Goal: Use online tool/utility: Utilize a website feature to perform a specific function

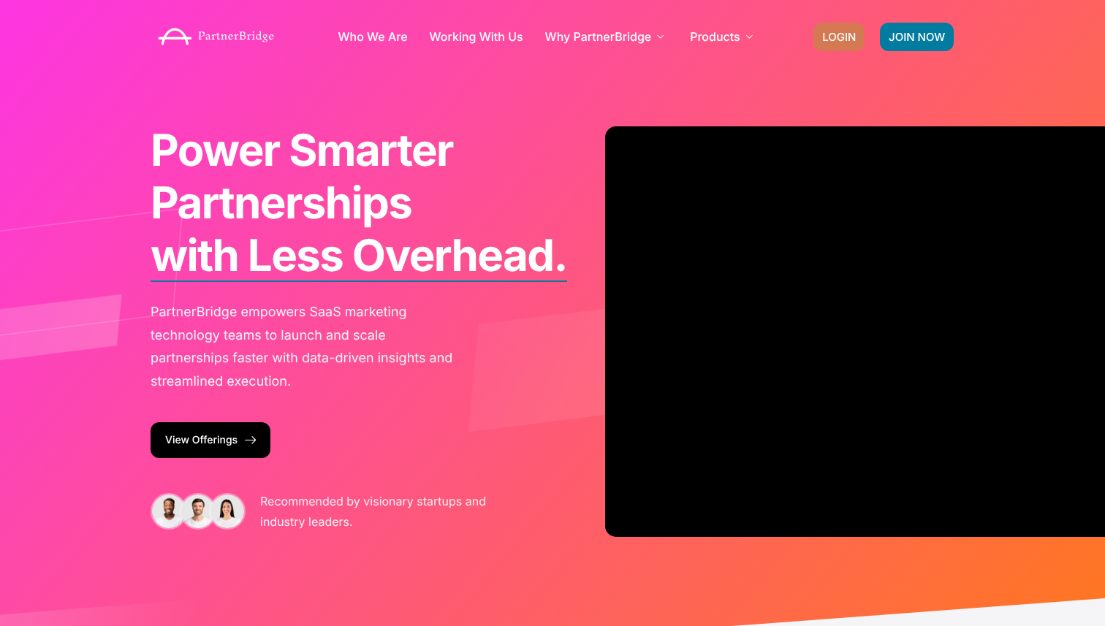
click at [841, 44] on link "LOGIN" at bounding box center [838, 37] width 51 height 28
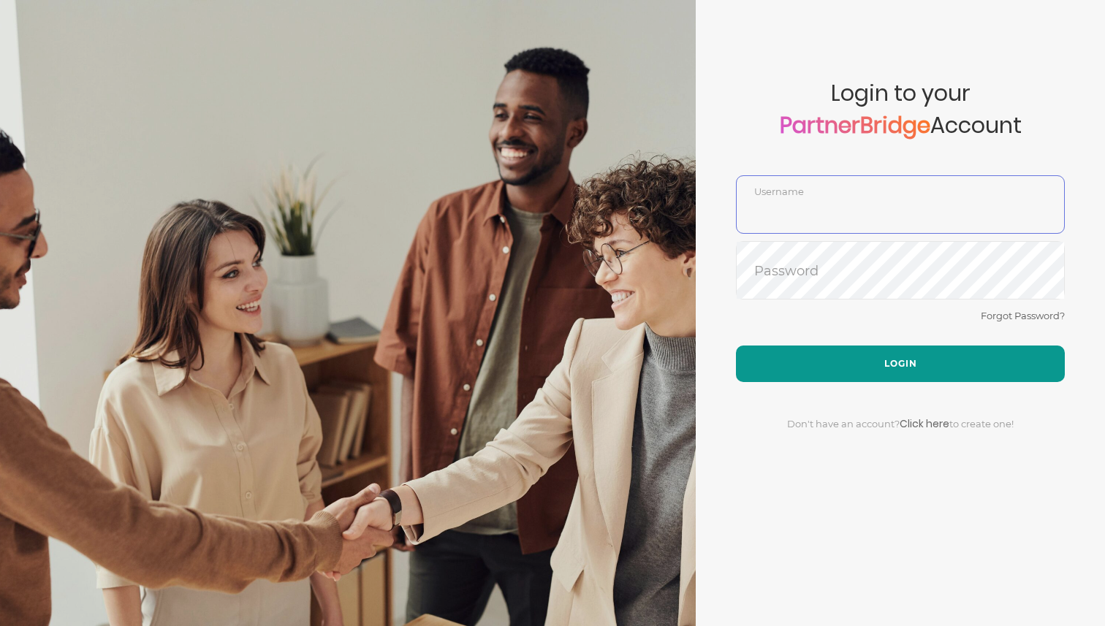
type input "DemoUser"
click at [800, 357] on button "Login" at bounding box center [900, 364] width 329 height 37
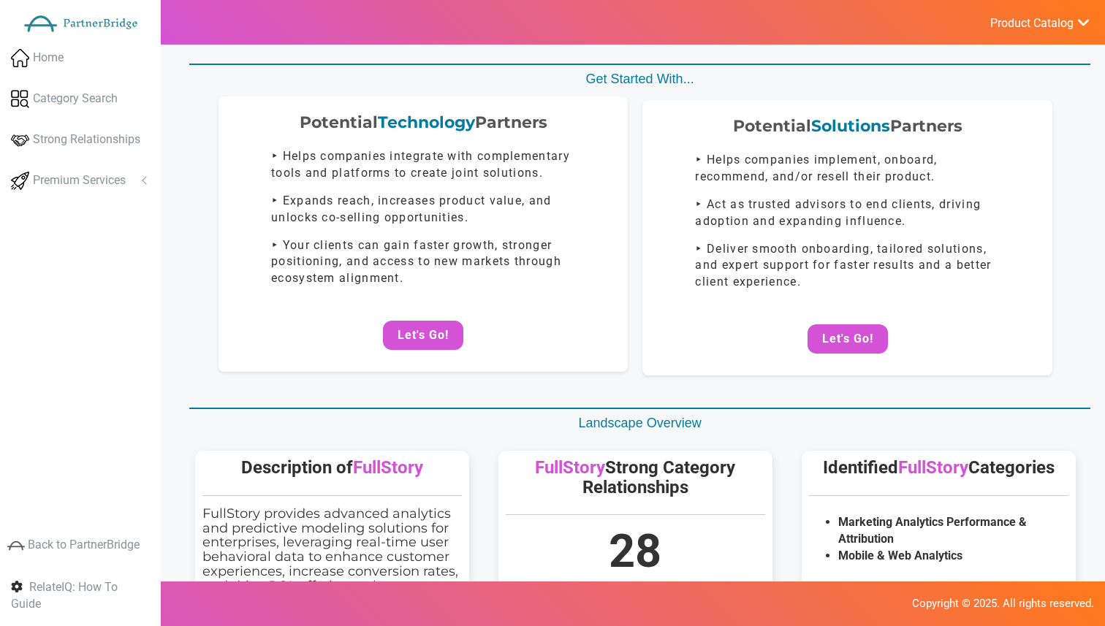
scroll to position [57, 0]
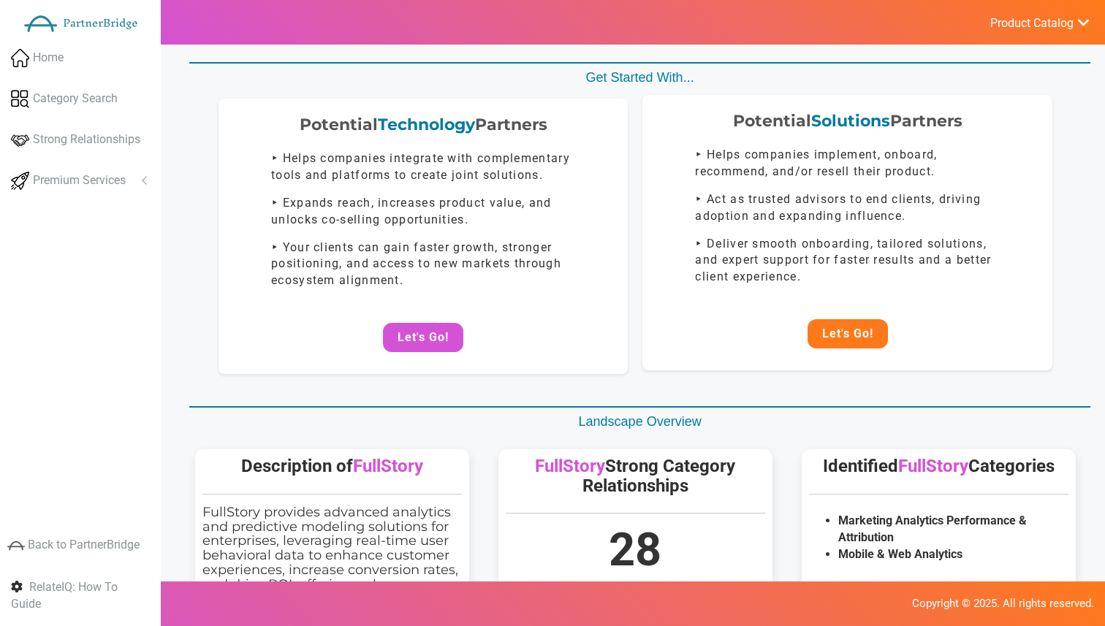
click at [828, 336] on button "Let's Go!" at bounding box center [847, 333] width 80 height 29
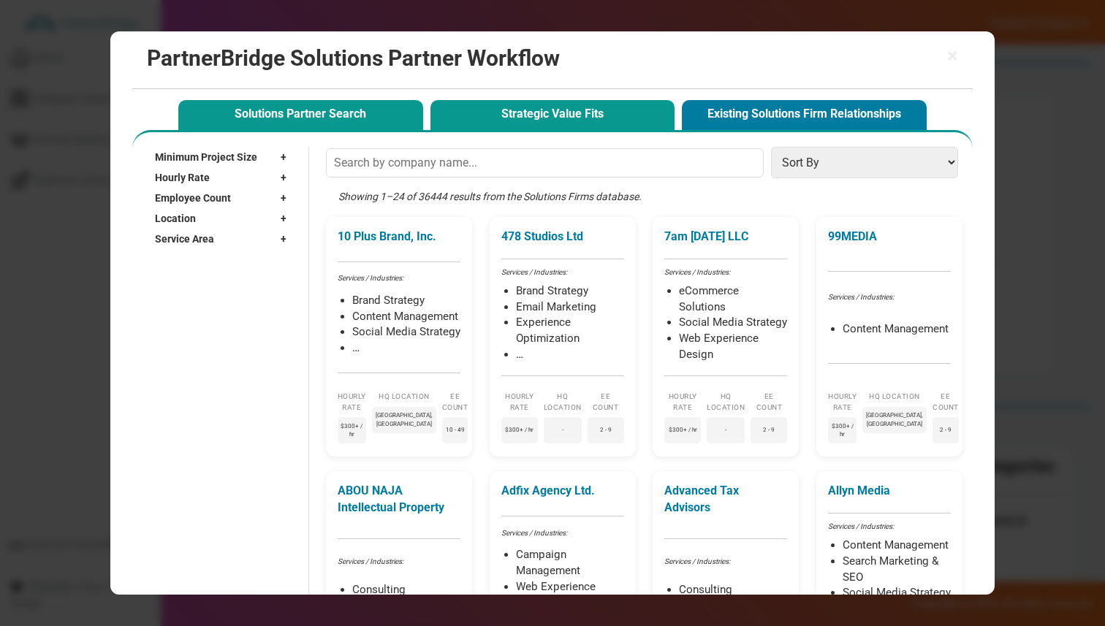
click at [563, 115] on button "Strategic Value Fits" at bounding box center [552, 115] width 245 height 30
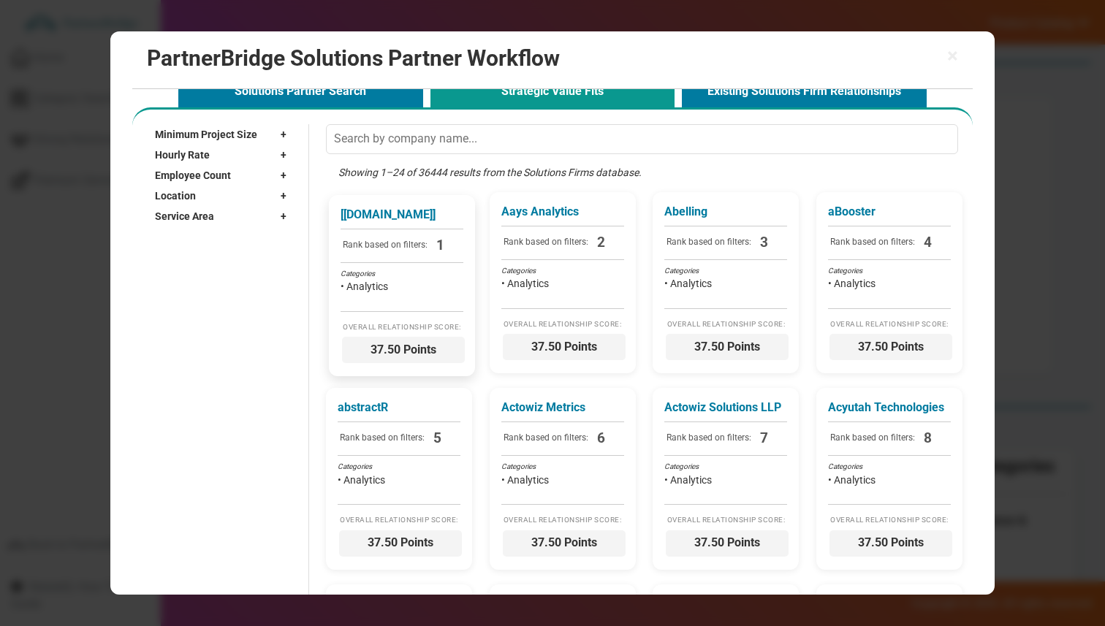
scroll to position [34, 0]
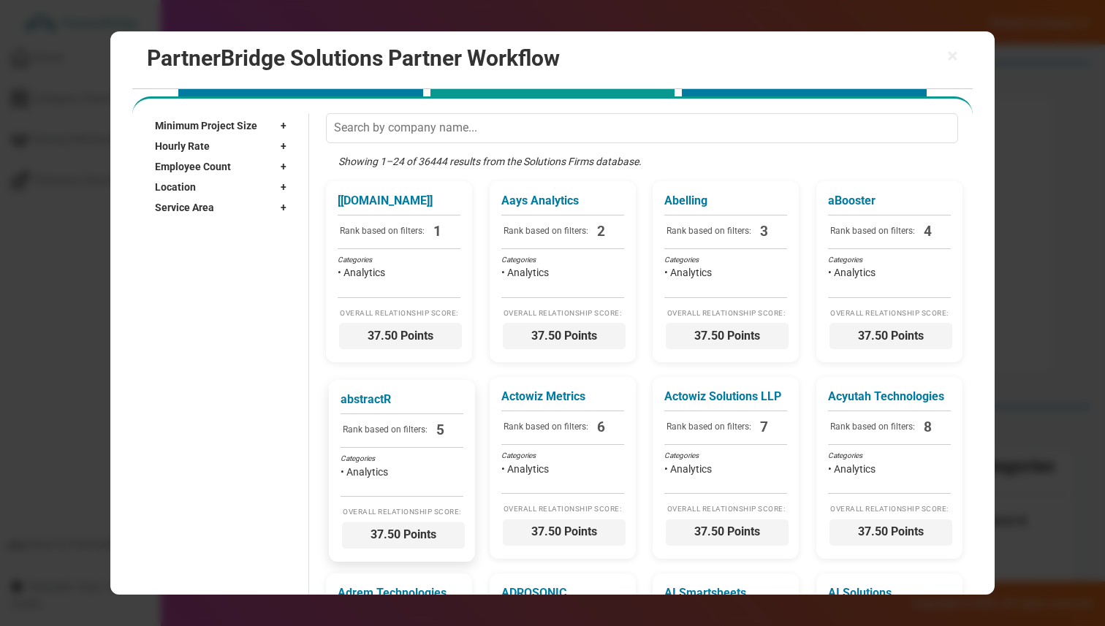
click at [425, 418] on div "abstractR Rank based on filters: 5 Categories • Analytics Overall Relationship …" at bounding box center [402, 470] width 146 height 181
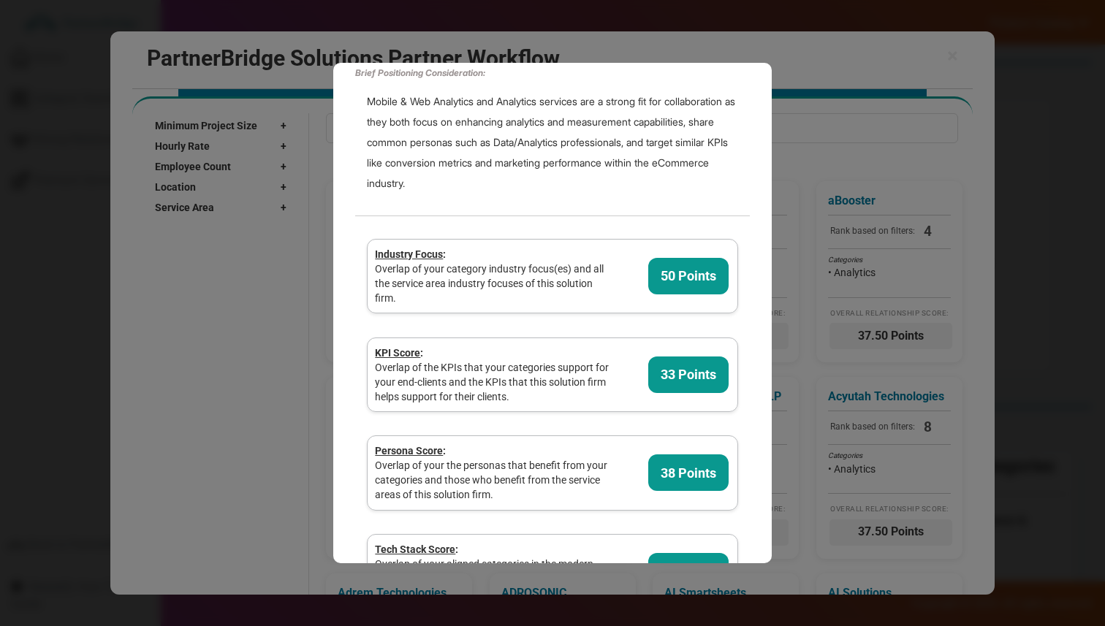
scroll to position [0, 0]
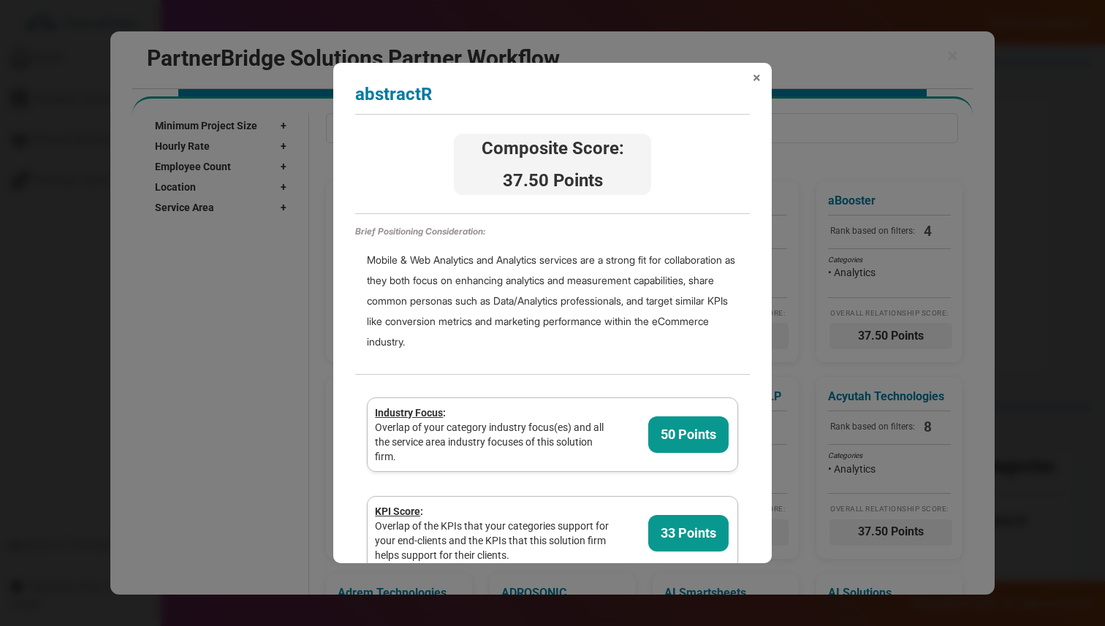
click at [758, 70] on span "×" at bounding box center [757, 77] width 8 height 15
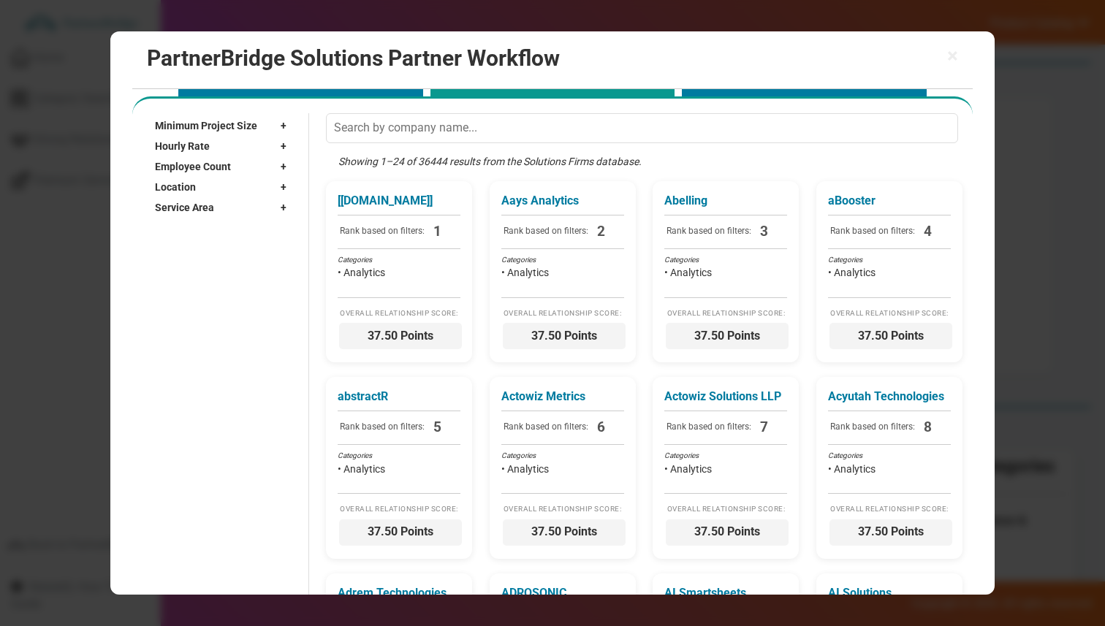
click at [965, 53] on div "× PartnerBridge Solutions Partner Workflow" at bounding box center [552, 60] width 840 height 58
click at [955, 53] on span "×" at bounding box center [952, 56] width 11 height 20
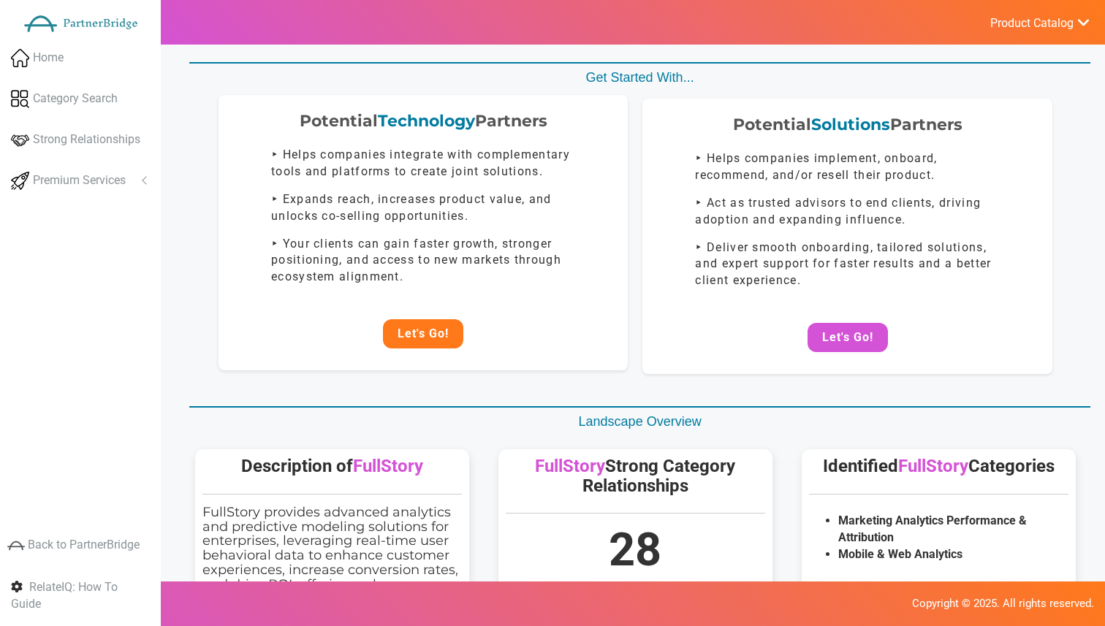
click at [421, 335] on button "Let's Go!" at bounding box center [423, 333] width 80 height 29
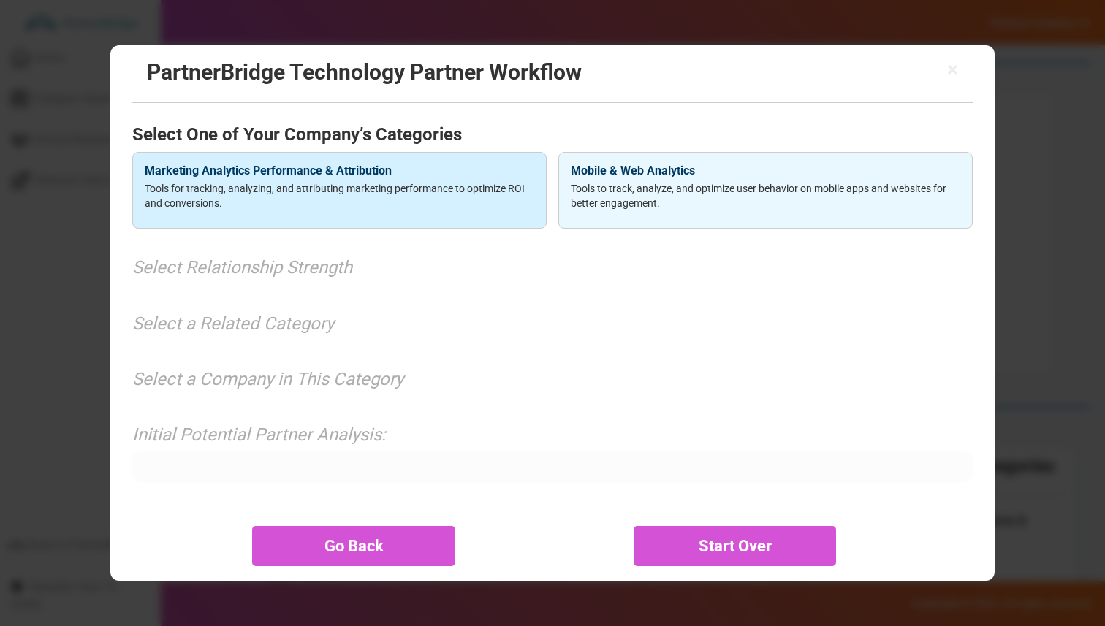
click at [419, 205] on p "Tools for tracking, analyzing, and attributing marketing performance to optimiz…" at bounding box center [339, 195] width 389 height 29
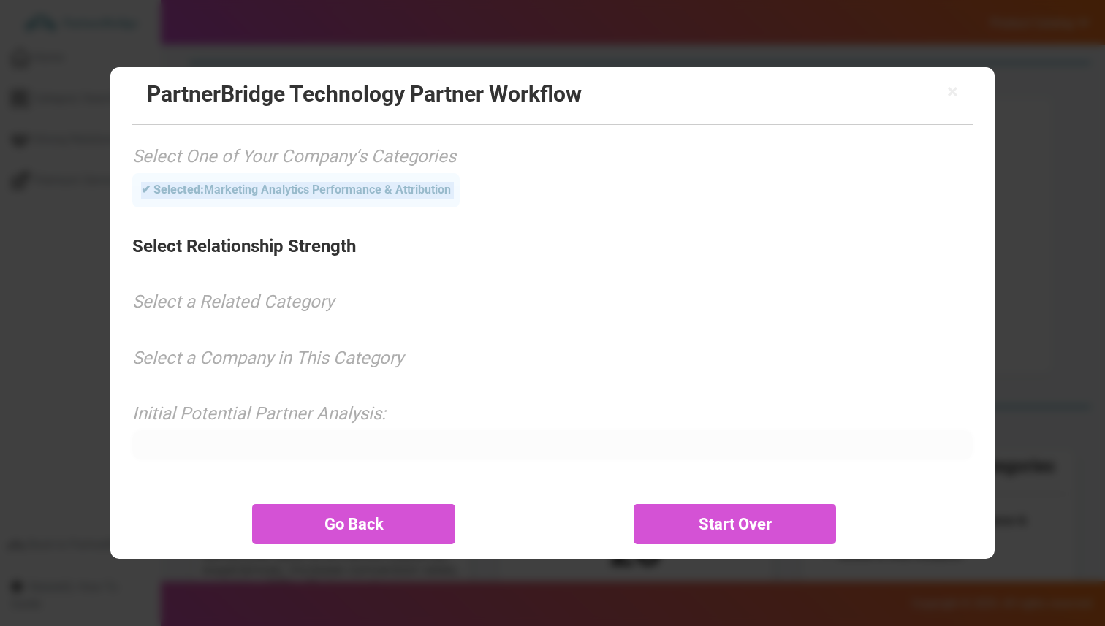
click at [419, 205] on div "× PartnerBridge Technology Partner Workflow Select One of Your Company’s Catego…" at bounding box center [552, 313] width 884 height 493
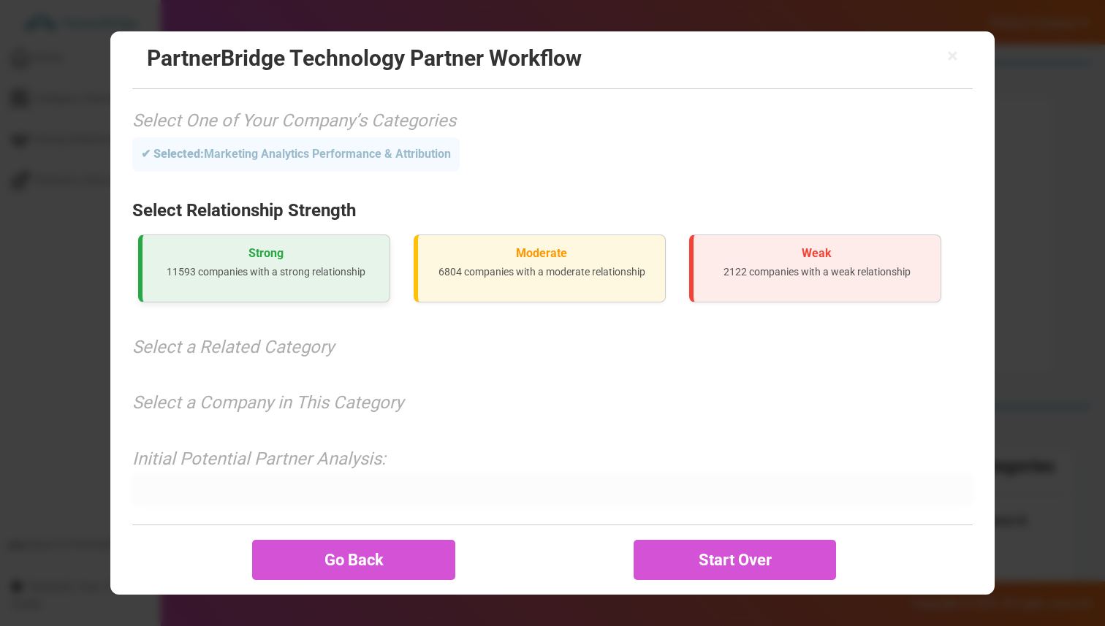
click at [379, 236] on div "Strong 11593 companies with a strong relationship" at bounding box center [264, 269] width 252 height 68
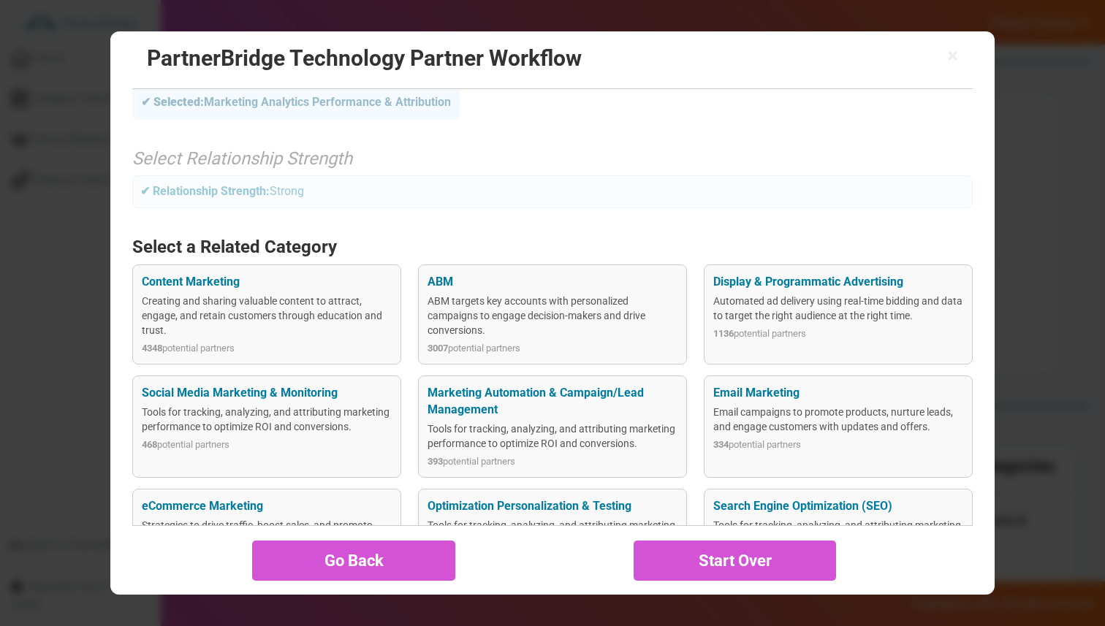
scroll to position [53, 0]
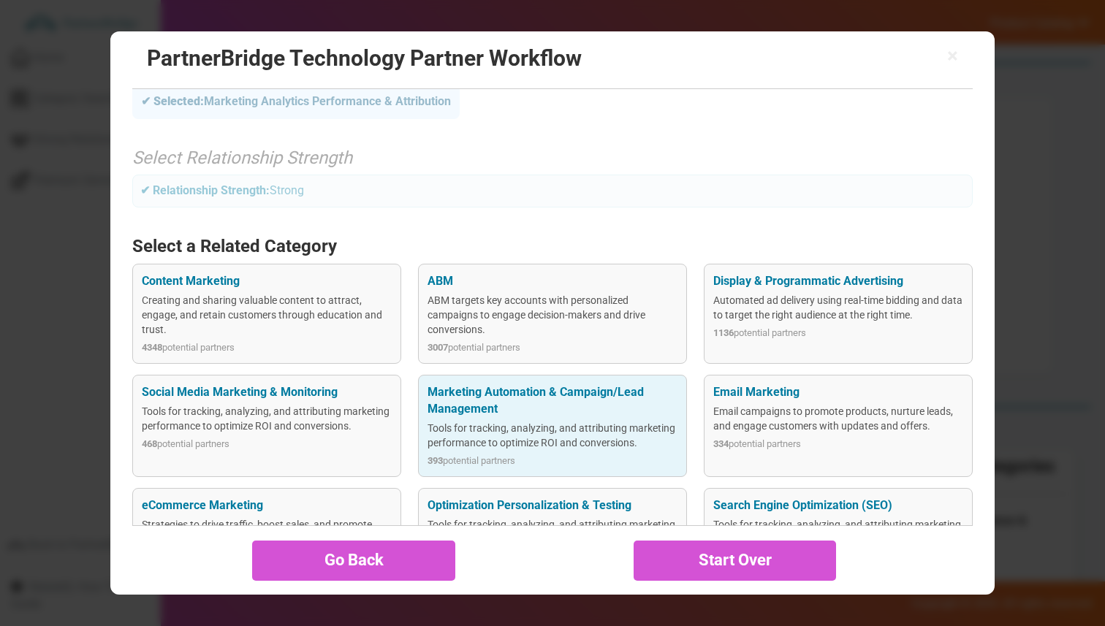
click at [469, 381] on div "Marketing Automation & Campaign/Lead Management Tools for tracking, analyzing, …" at bounding box center [552, 426] width 269 height 102
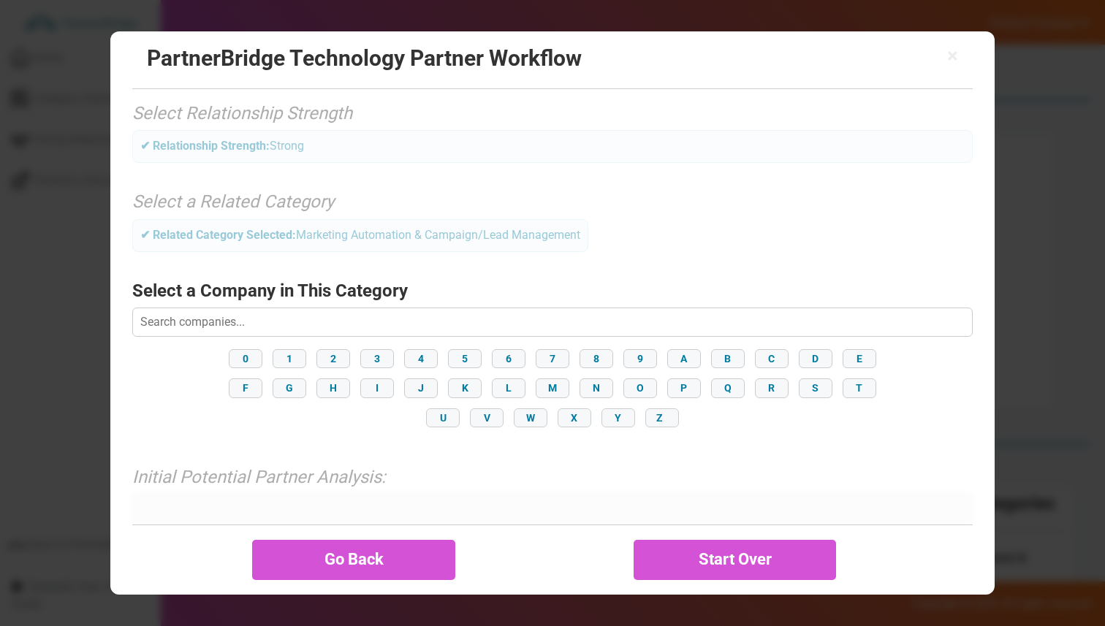
scroll to position [124, 0]
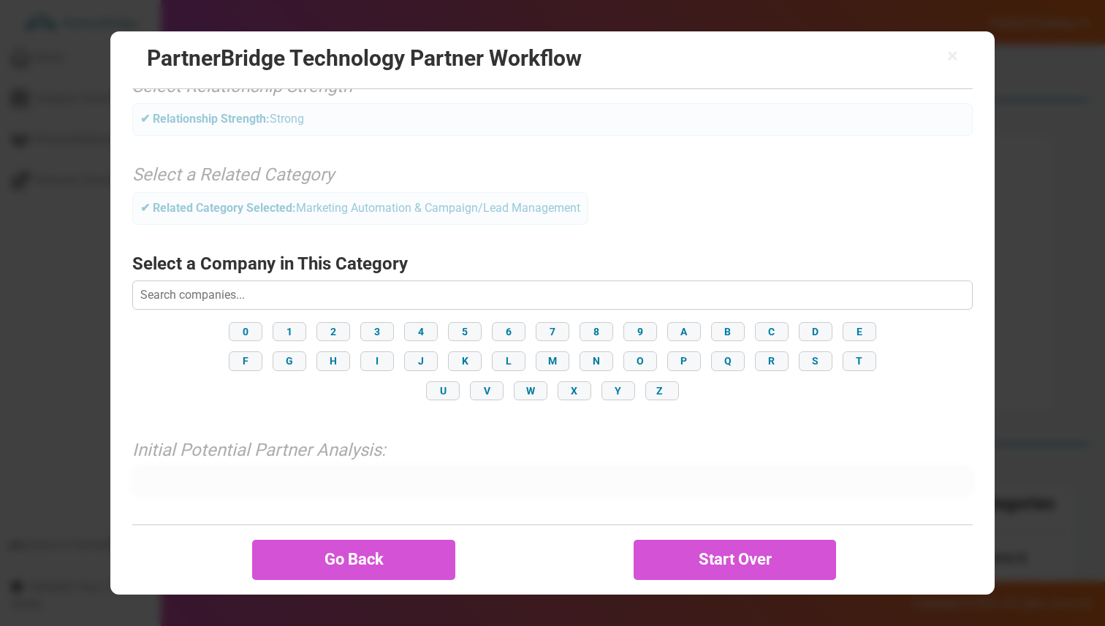
click at [471, 392] on button "V" at bounding box center [487, 390] width 34 height 19
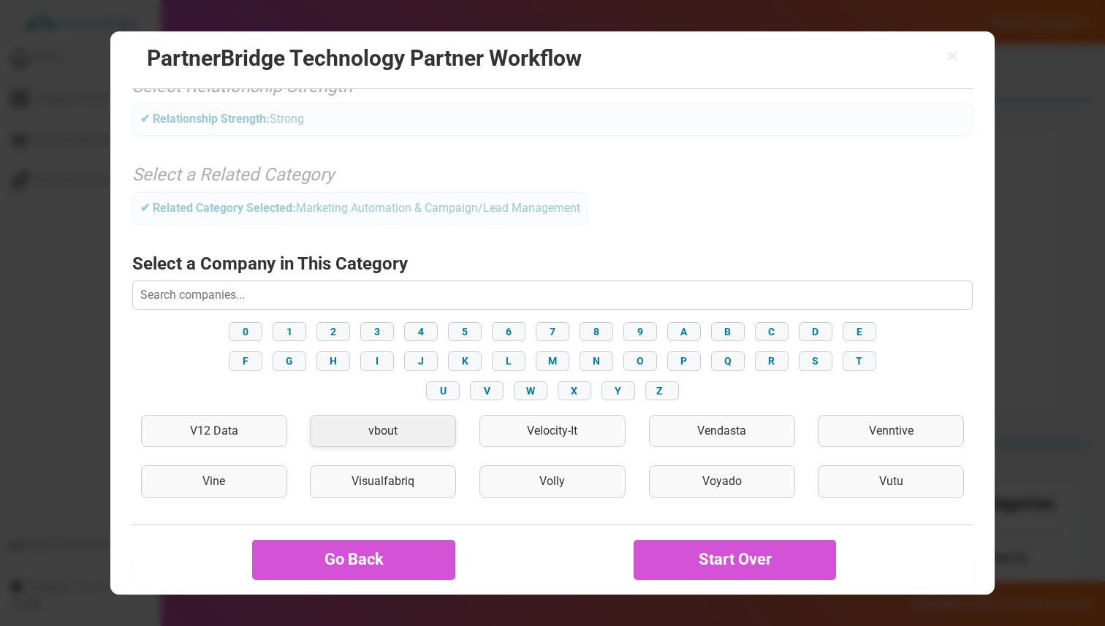
click at [402, 427] on div "vbout" at bounding box center [383, 431] width 146 height 33
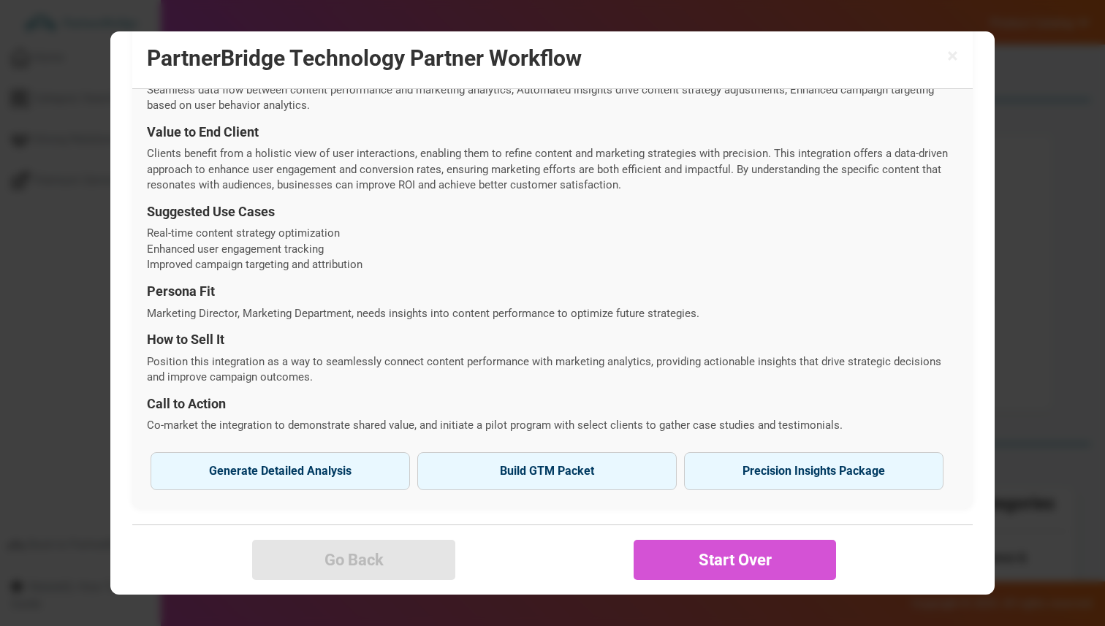
scroll to position [496, 0]
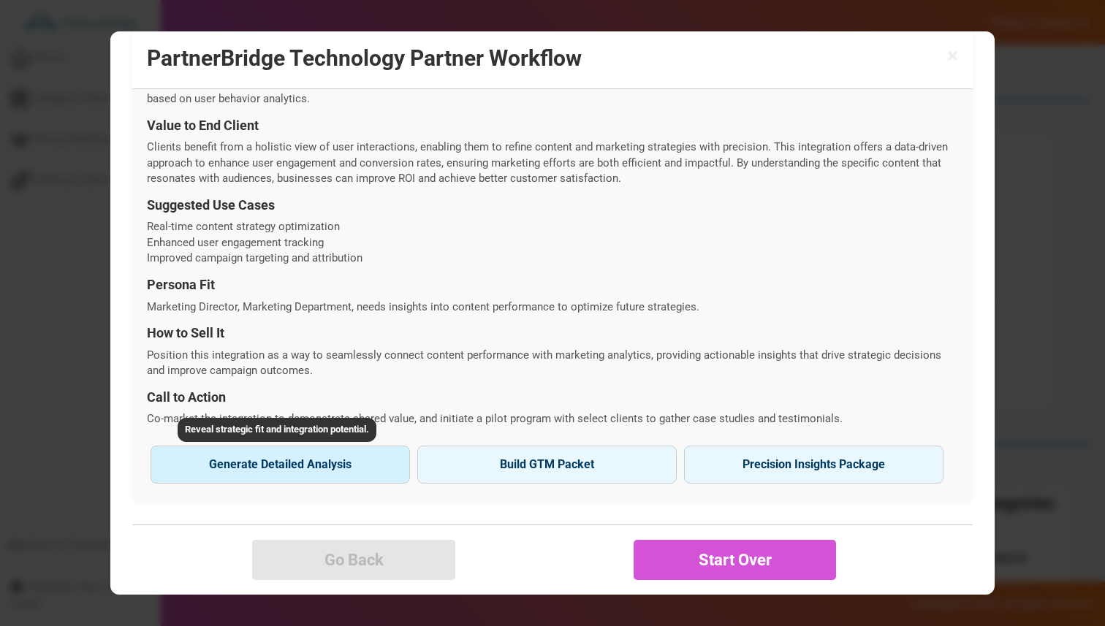
click at [301, 458] on button "Generate Detailed Analysis Reveal strategic fit and integration potential." at bounding box center [280, 465] width 259 height 38
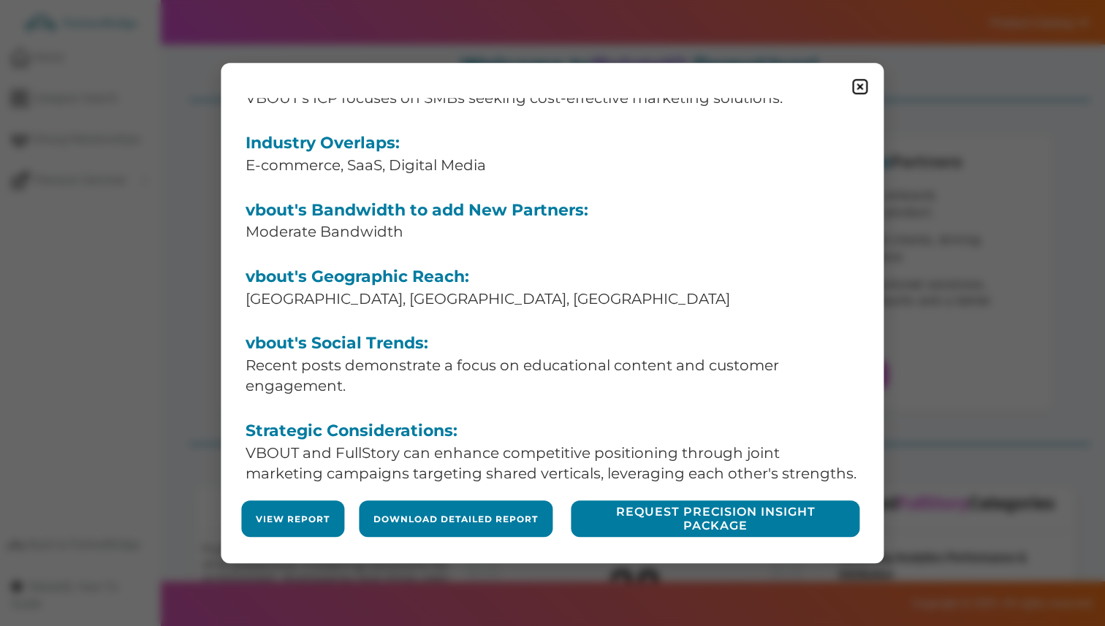
scroll to position [189, 0]
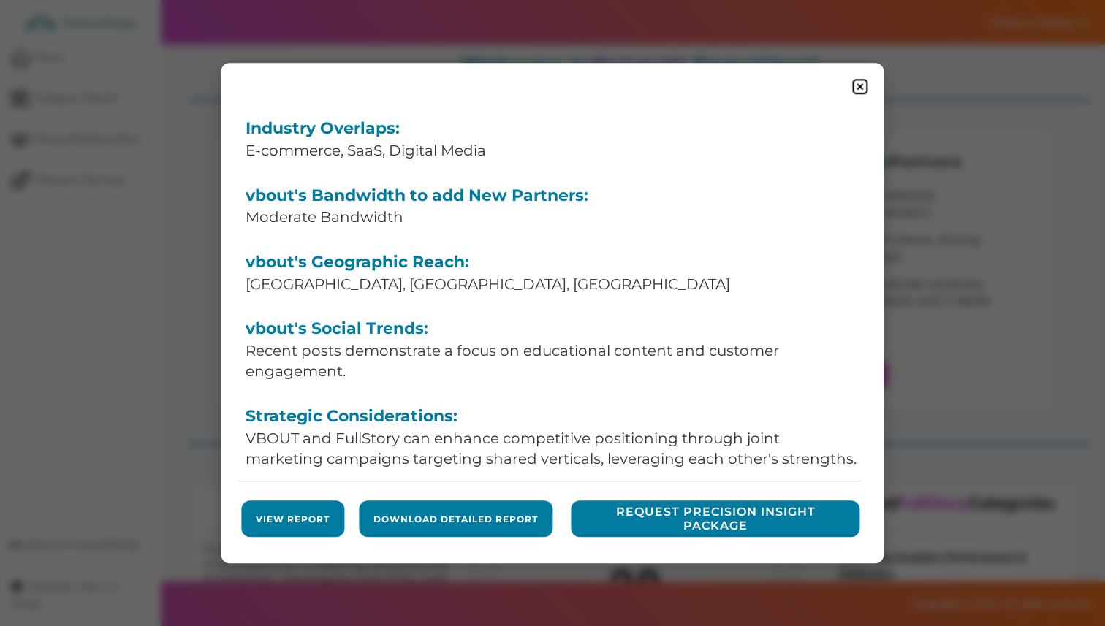
click at [288, 514] on link "View Report" at bounding box center [293, 519] width 74 height 12
